Goal: Find specific page/section: Find specific page/section

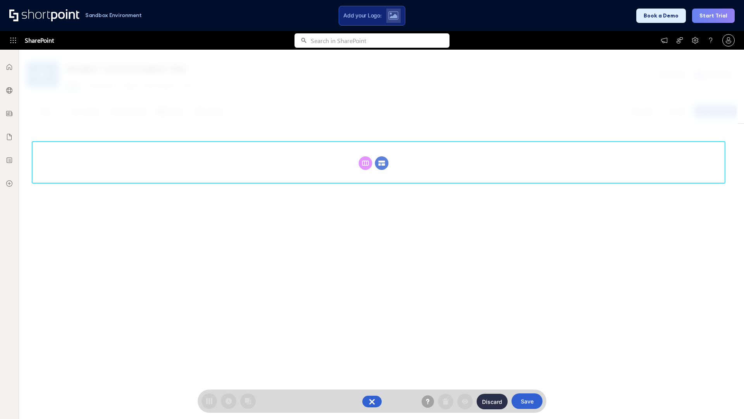
click at [382, 163] on circle at bounding box center [382, 163] width 14 height 14
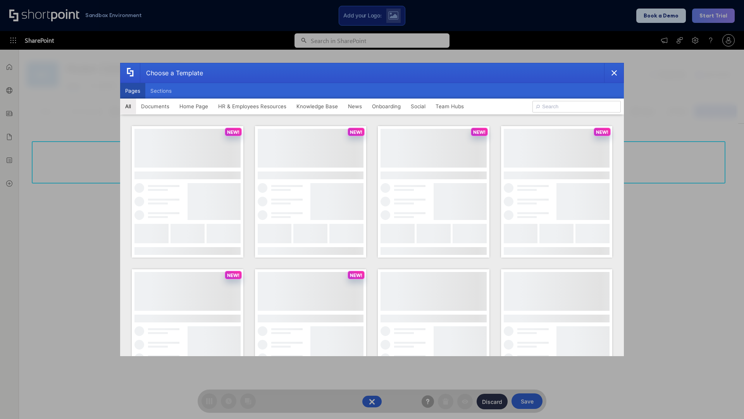
click at [133, 91] on button "Pages" at bounding box center [132, 91] width 25 height 16
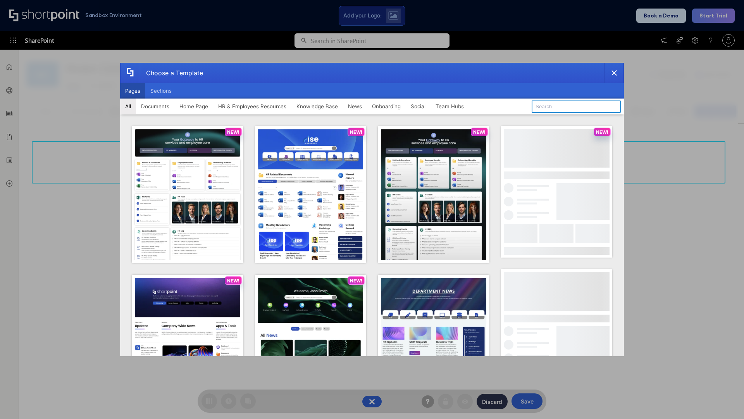
type input "HR 8"
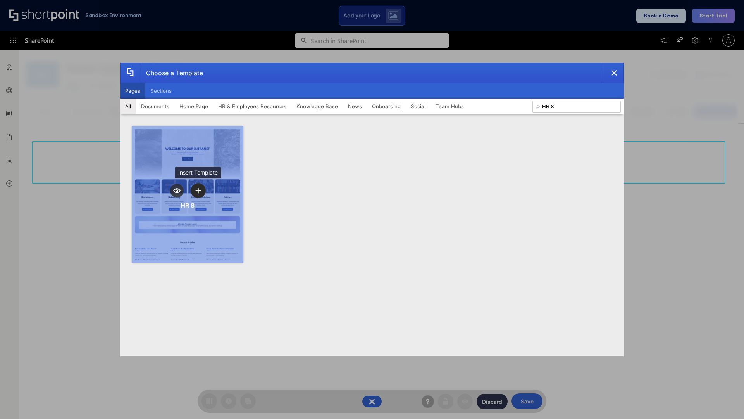
click at [198, 190] on icon "template selector" at bounding box center [197, 190] width 5 height 5
